Goal: Task Accomplishment & Management: Complete application form

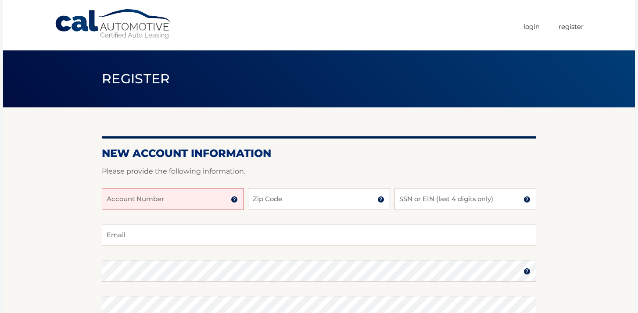
click at [173, 197] on input "Account Number" at bounding box center [173, 199] width 142 height 22
click at [266, 200] on input "Zip Code" at bounding box center [319, 199] width 142 height 22
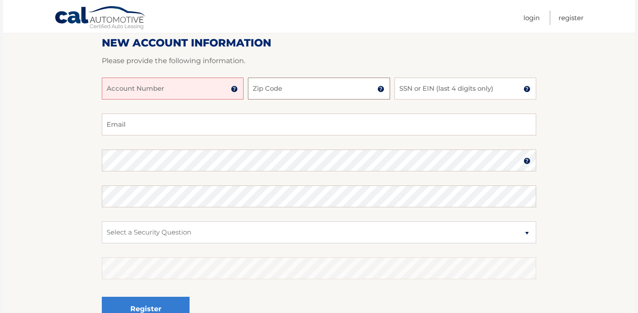
scroll to position [109, 0]
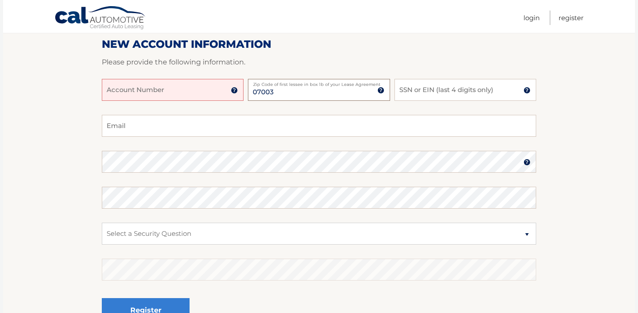
type input "07003"
type input "5801"
click at [207, 121] on input "Email" at bounding box center [319, 126] width 435 height 22
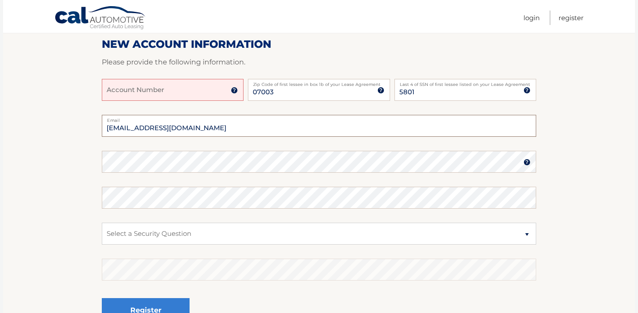
type input "mayleneangeles@gmail.com"
click at [162, 234] on select "Select a Security Question What was the name of your elementary school? What is…" at bounding box center [319, 234] width 435 height 22
select select "2"
click at [102, 223] on select "Select a Security Question What was the name of your elementary school? What is…" at bounding box center [319, 234] width 435 height 22
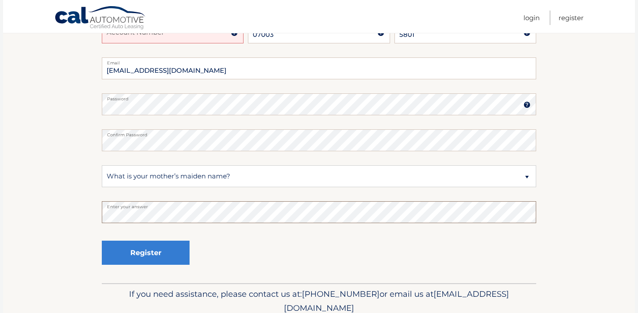
scroll to position [196, 0]
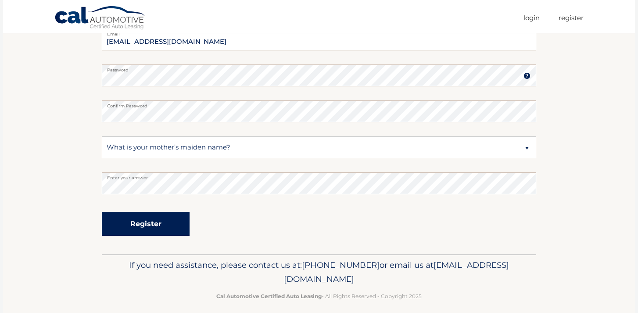
click at [133, 225] on button "Register" at bounding box center [146, 224] width 88 height 24
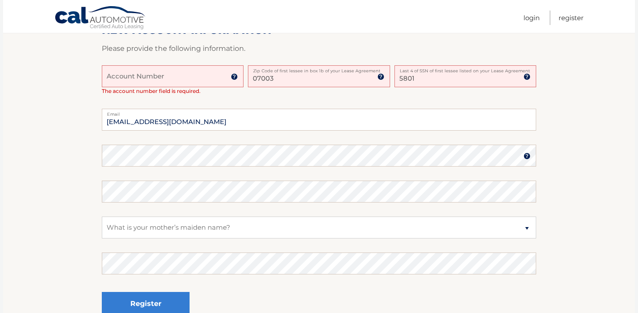
scroll to position [252, 0]
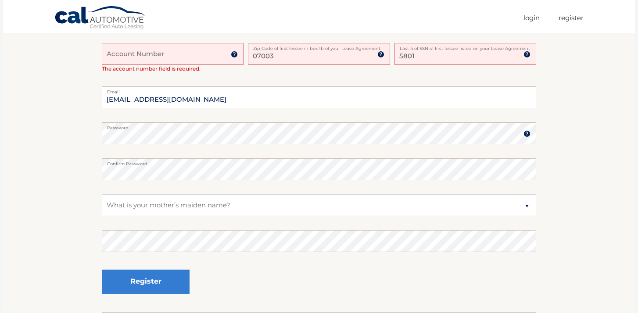
click at [156, 59] on input "Account Number" at bounding box center [173, 54] width 142 height 22
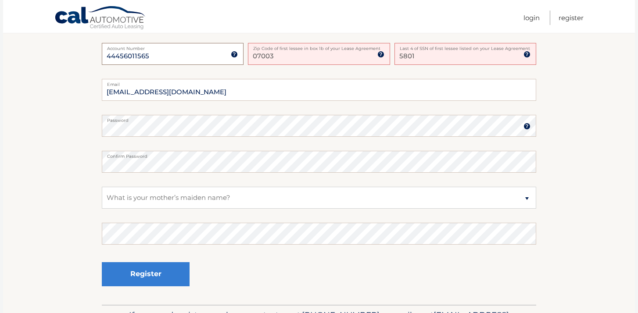
type input "44456011565"
click at [141, 122] on label "Password" at bounding box center [319, 118] width 435 height 7
click at [447, 198] on select "Select a Security Question What was the name of your elementary school? What is…" at bounding box center [319, 198] width 435 height 22
click at [423, 198] on select "Select a Security Question What was the name of your elementary school? What is…" at bounding box center [319, 198] width 435 height 22
click at [102, 187] on select "Select a Security Question What was the name of your elementary school? What is…" at bounding box center [319, 198] width 435 height 22
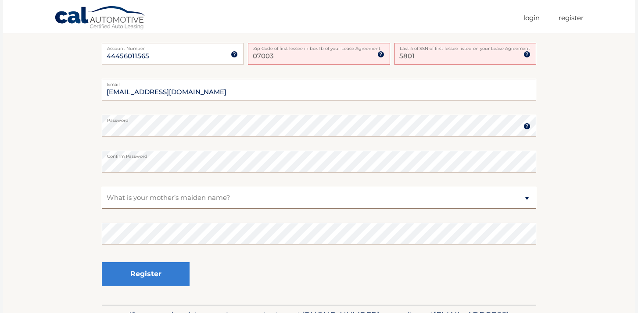
click at [348, 205] on select "Select a Security Question What was the name of your elementary school? What is…" at bounding box center [319, 198] width 435 height 22
click at [355, 273] on div "Register" at bounding box center [319, 275] width 435 height 32
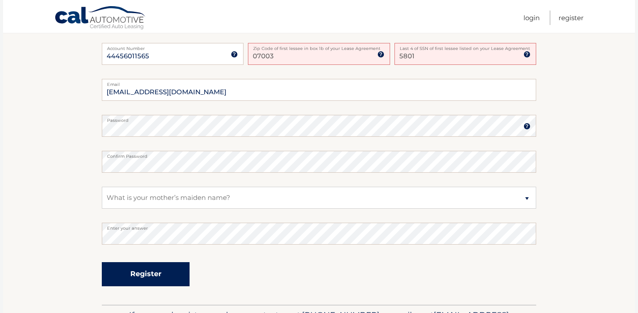
click at [175, 284] on button "Register" at bounding box center [146, 274] width 88 height 24
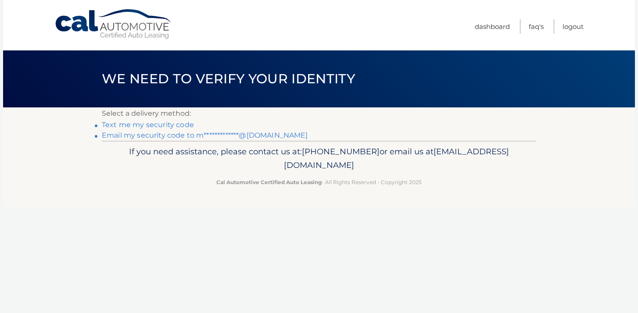
click at [175, 126] on link "Text me my security code" at bounding box center [148, 125] width 92 height 8
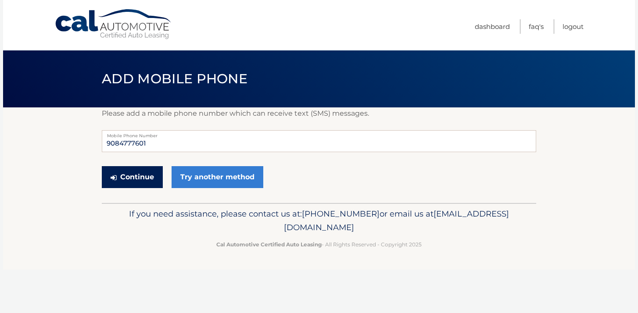
click at [132, 173] on button "Continue" at bounding box center [132, 177] width 61 height 22
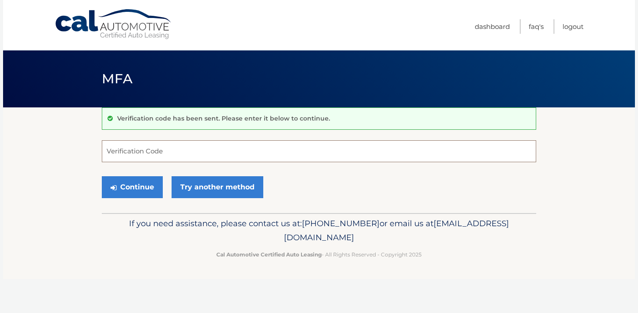
click at [151, 156] on input "Verification Code" at bounding box center [319, 151] width 435 height 22
type input "111828"
click at [145, 182] on button "Continue" at bounding box center [132, 187] width 61 height 22
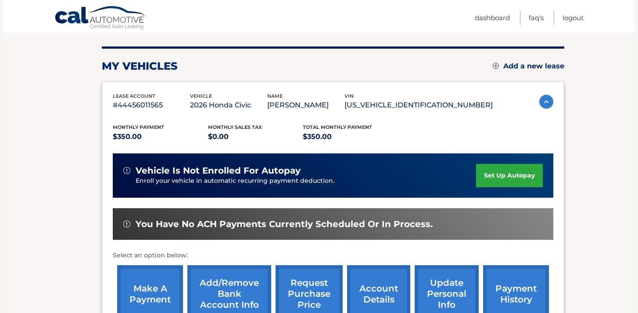
scroll to position [101, 0]
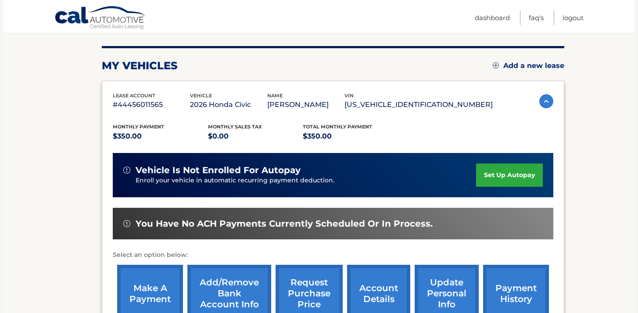
click at [516, 180] on link "set up autopay" at bounding box center [509, 175] width 67 height 23
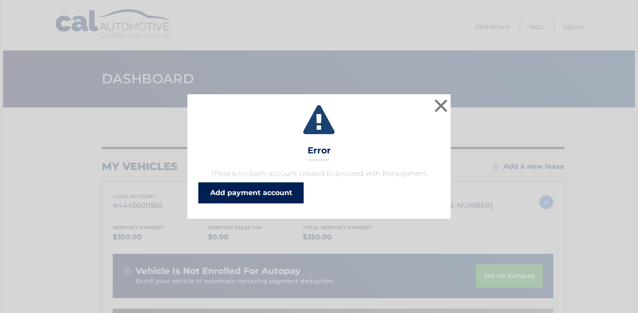
click at [296, 189] on link "Add payment account" at bounding box center [250, 193] width 105 height 21
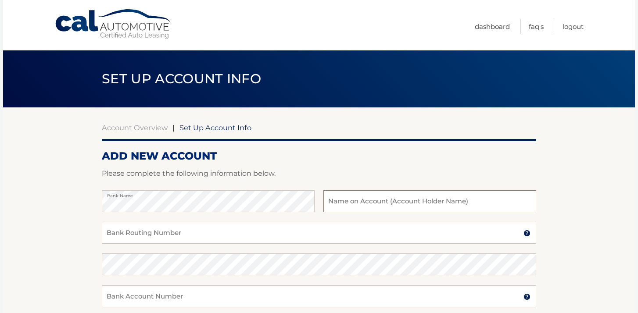
click at [357, 204] on input "text" at bounding box center [430, 202] width 213 height 22
type input "M"
type input "[PERSON_NAME]"
click at [244, 244] on div "Bank Routing Number A 9-digit number at the lower left corner of a check. Conta…" at bounding box center [319, 238] width 435 height 32
click at [241, 236] on input "Bank Routing Number" at bounding box center [319, 233] width 435 height 22
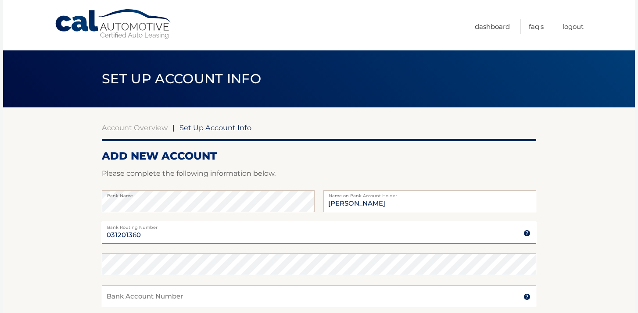
type input "031201360"
click at [225, 285] on div "Confirm Bank Routing Number" at bounding box center [319, 270] width 435 height 32
click at [226, 295] on input "Bank Account Number" at bounding box center [319, 297] width 435 height 22
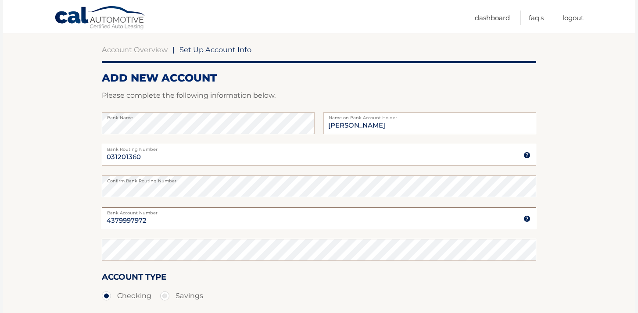
scroll to position [89, 0]
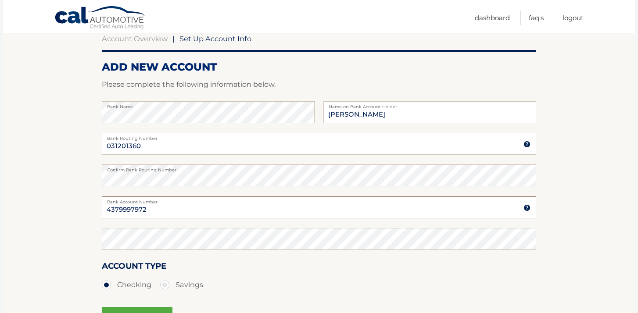
type input "4379997972"
click at [215, 250] on div "Confirm Bank Account Number" at bounding box center [319, 244] width 435 height 32
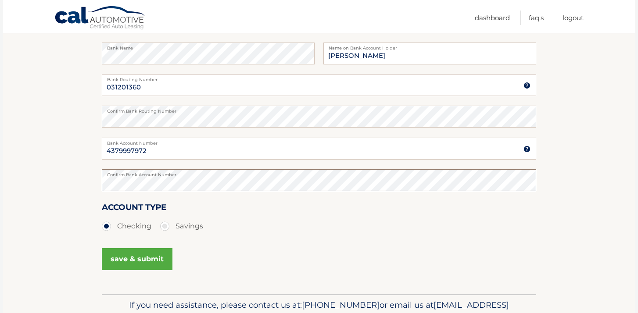
scroll to position [151, 0]
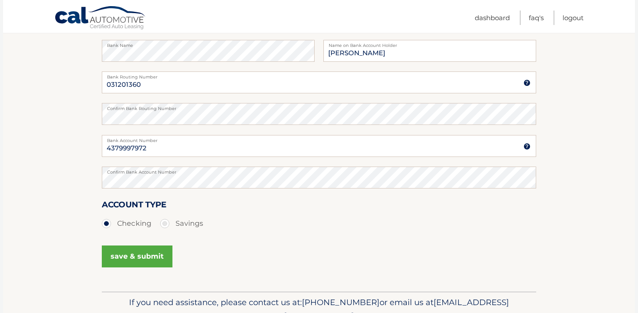
click at [144, 267] on button "save & submit" at bounding box center [137, 257] width 71 height 22
click at [144, 262] on button "save & submit" at bounding box center [137, 257] width 71 height 22
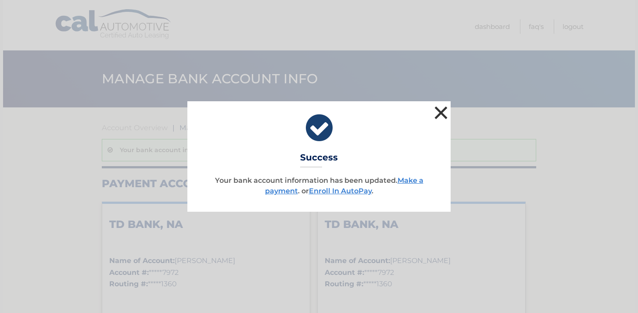
click at [442, 112] on button "×" at bounding box center [441, 113] width 18 height 18
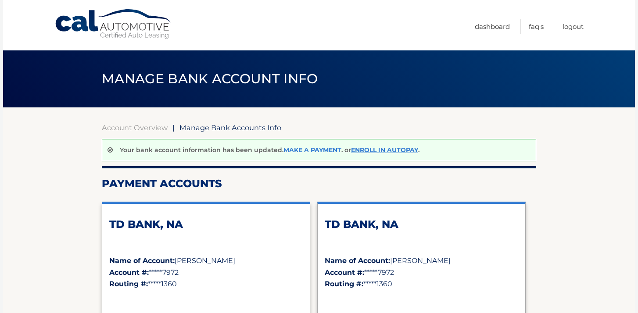
click at [321, 148] on link "Make a payment" at bounding box center [313, 150] width 58 height 8
click at [392, 150] on link "Enroll In AutoPay" at bounding box center [384, 150] width 67 height 8
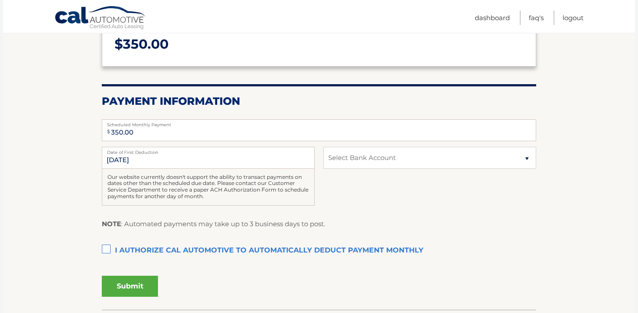
scroll to position [130, 0]
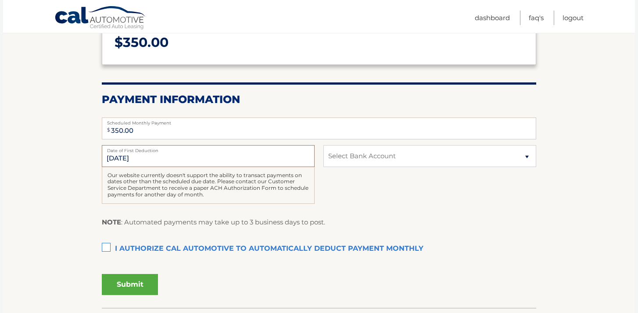
click at [288, 163] on input "[DATE]" at bounding box center [208, 156] width 213 height 22
click at [332, 160] on select "Select Bank Account Checking TD BANK, NA *****7972 Checking TD BANK, NA *****79…" at bounding box center [430, 156] width 213 height 22
select select "ODAzNDlkZTgtYmFlOC00OTFjLWJkZjEtODgyM2QzZmU2MTc1"
click at [324, 145] on select "Select Bank Account Checking TD BANK, NA *****7972 Checking TD BANK, NA *****79…" at bounding box center [430, 156] width 213 height 22
click at [108, 249] on label "I authorize cal automotive to automatically deduct payment monthly This checkbo…" at bounding box center [319, 250] width 435 height 18
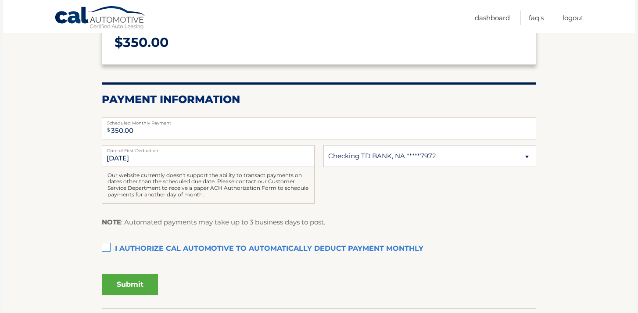
click at [0, 0] on input "I authorize cal automotive to automatically deduct payment monthly This checkbo…" at bounding box center [0, 0] width 0 height 0
click at [123, 274] on button "Submit" at bounding box center [130, 284] width 56 height 21
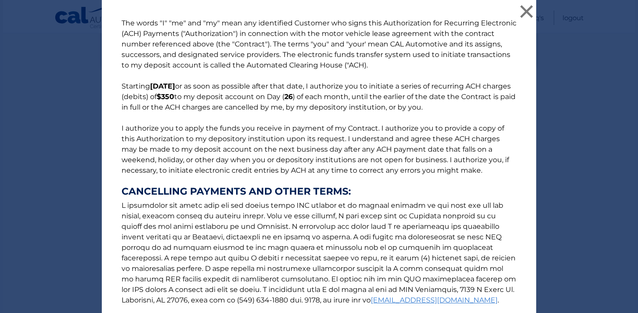
click at [125, 280] on p "The words "I" "me" and "my" mean any identified Customer who signs this Authori…" at bounding box center [319, 178] width 413 height 320
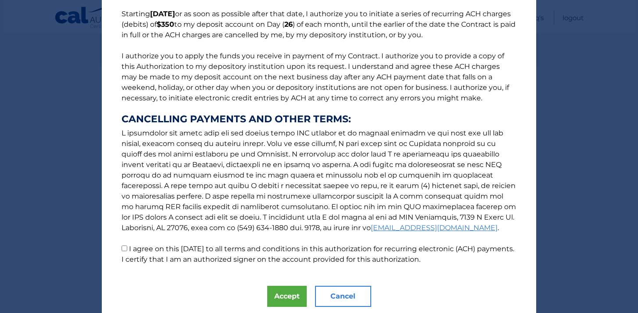
scroll to position [101, 0]
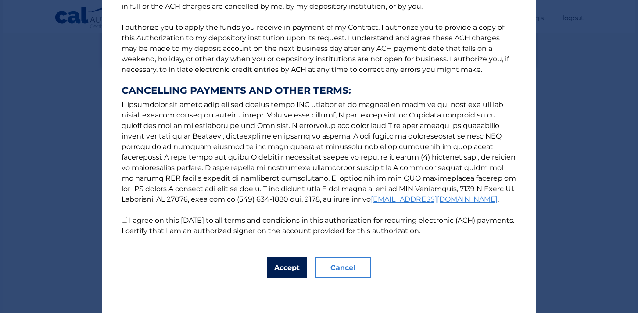
click at [292, 277] on button "Accept" at bounding box center [287, 268] width 40 height 21
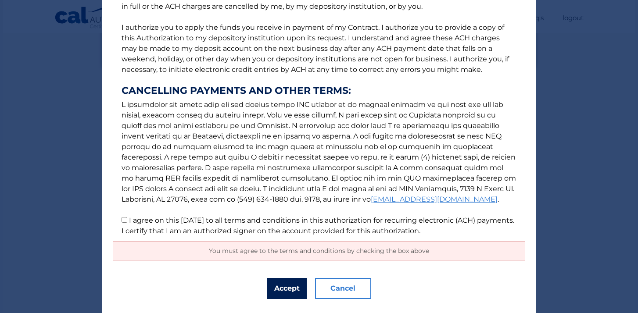
scroll to position [95, 0]
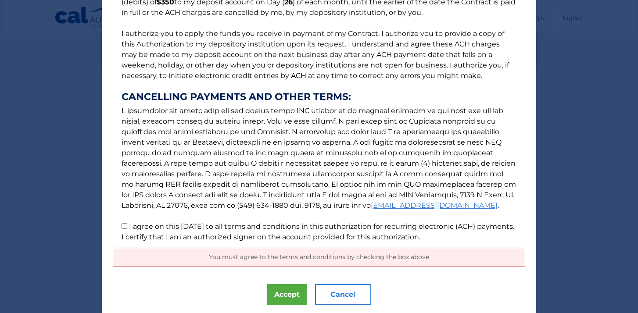
click at [126, 228] on input "I agree on this 10/10/2025 to all terms and conditions in this authorization fo…" at bounding box center [125, 226] width 6 height 6
checkbox input "true"
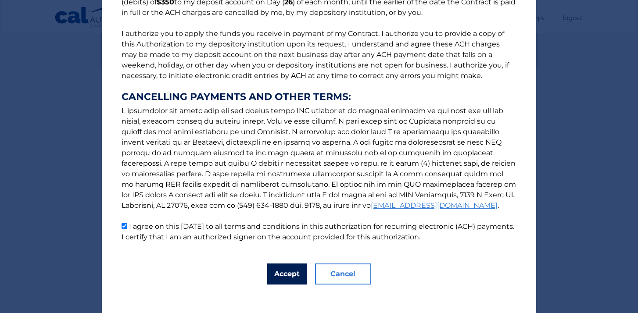
click at [291, 276] on button "Accept" at bounding box center [287, 274] width 40 height 21
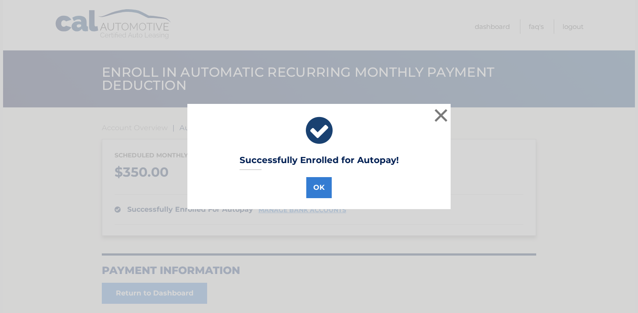
click at [314, 198] on div "Successfully Enrolled for Autopay! OK ×" at bounding box center [318, 156] width 263 height 105
click at [320, 189] on button "OK" at bounding box center [318, 187] width 25 height 21
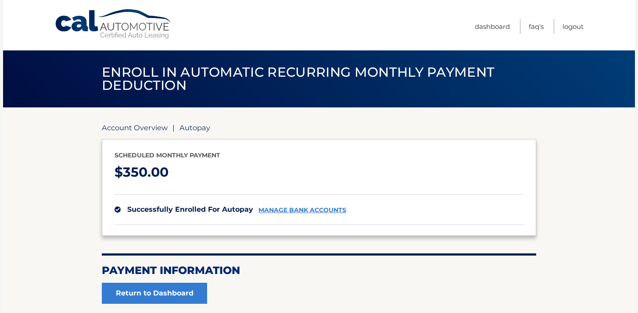
click at [143, 131] on link "Account Overview" at bounding box center [135, 127] width 66 height 9
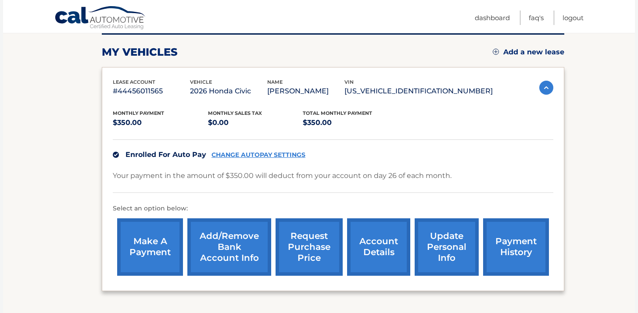
scroll to position [114, 0]
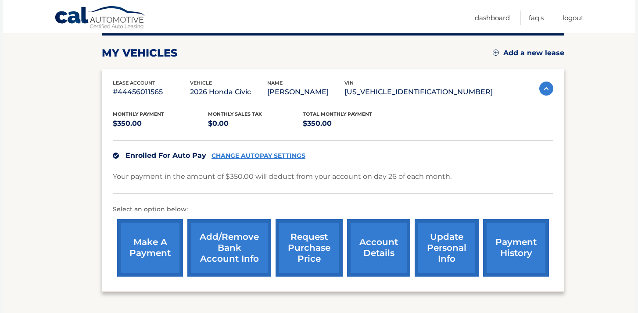
click at [383, 252] on link "account details" at bounding box center [378, 248] width 63 height 58
